Goal: Complete application form

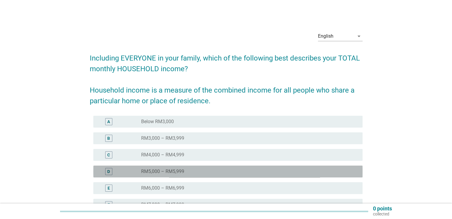
click at [154, 172] on label "RM5,000 – RM5,999" at bounding box center [162, 172] width 43 height 6
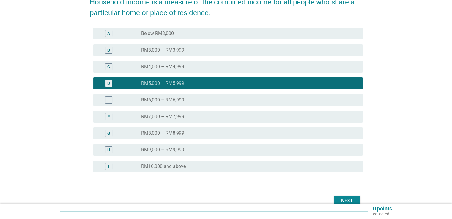
scroll to position [120, 0]
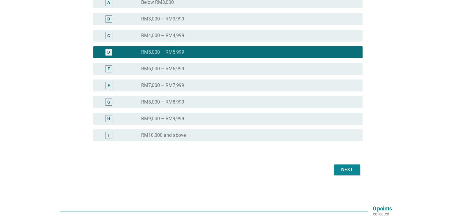
click at [348, 175] on div "Next" at bounding box center [226, 170] width 273 height 14
click at [347, 169] on div "Next" at bounding box center [347, 170] width 17 height 7
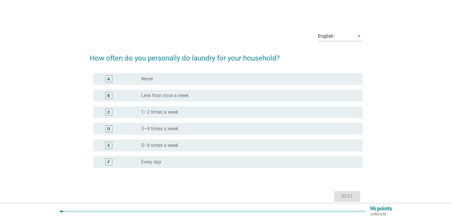
click at [173, 128] on label "3–4 times a week" at bounding box center [159, 129] width 37 height 6
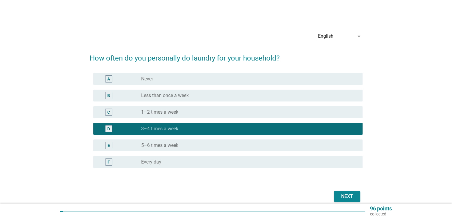
click at [337, 196] on button "Next" at bounding box center [347, 196] width 26 height 11
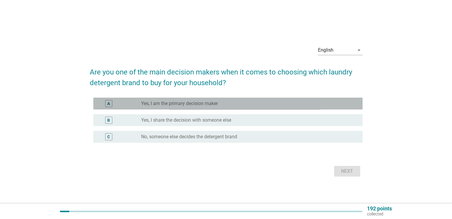
click at [164, 104] on label "Yes, I am the primary decision maker" at bounding box center [179, 104] width 77 height 6
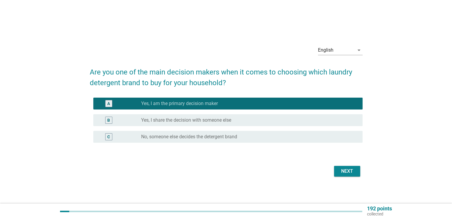
click at [174, 118] on label "Yes, I share the decision with someone else" at bounding box center [186, 120] width 90 height 6
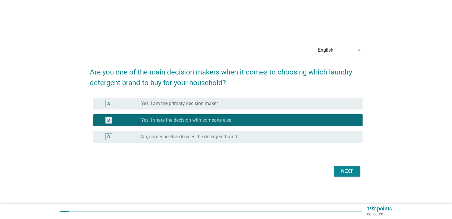
click at [343, 172] on div "Next" at bounding box center [347, 171] width 17 height 7
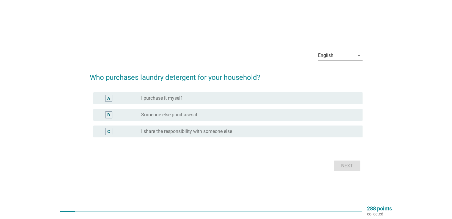
click at [186, 114] on label "Someone else purchases it" at bounding box center [169, 115] width 56 height 6
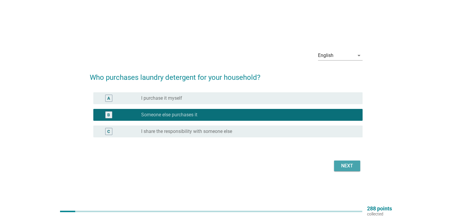
click at [343, 165] on div "Next" at bounding box center [347, 166] width 17 height 7
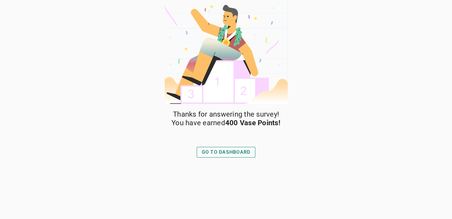
click at [220, 155] on div "GO TO DASHBOARD" at bounding box center [226, 152] width 49 height 7
